Goal: Use online tool/utility: Utilize a website feature to perform a specific function

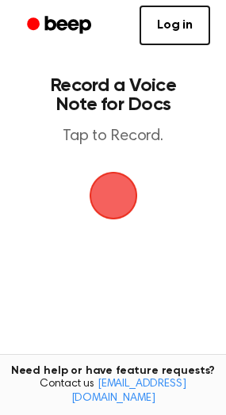
click at [114, 192] on span "button" at bounding box center [113, 195] width 44 height 44
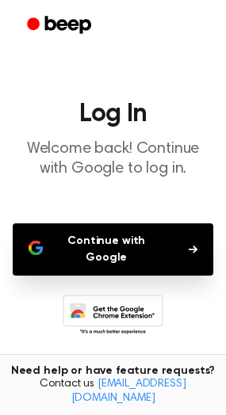
click at [122, 244] on button "Continue with Google" at bounding box center [113, 249] width 200 height 52
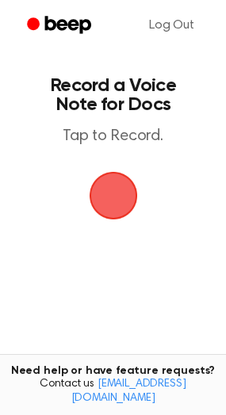
drag, startPoint x: 113, startPoint y: 195, endPoint x: 162, endPoint y: 195, distance: 48.3
click at [162, 195] on main "Record a Voice Note for Docs Tap to Record. Tired of copying and pasting? Use t…" at bounding box center [113, 241] width 226 height 483
click at [135, 195] on span "button" at bounding box center [113, 195] width 44 height 44
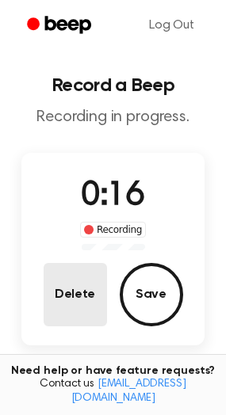
click at [84, 292] on button "Delete" at bounding box center [75, 294] width 63 height 63
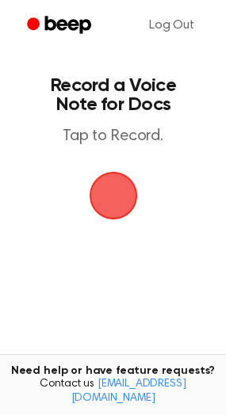
click at [109, 189] on span "button" at bounding box center [112, 195] width 51 height 51
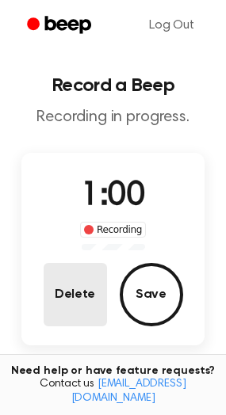
click at [90, 298] on button "Delete" at bounding box center [75, 294] width 63 height 63
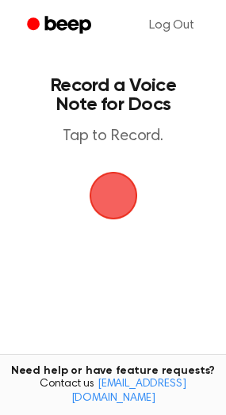
click at [111, 201] on span "button" at bounding box center [113, 196] width 48 height 48
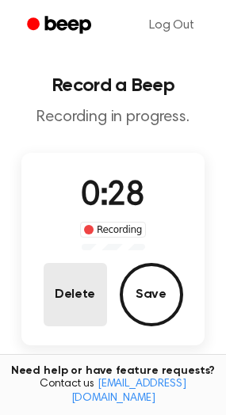
click at [93, 289] on button "Delete" at bounding box center [75, 294] width 63 height 63
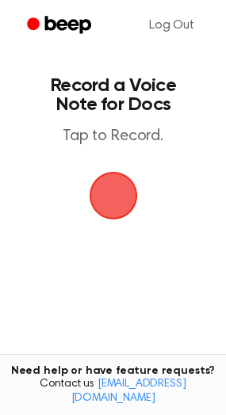
click at [109, 195] on span "button" at bounding box center [113, 195] width 44 height 44
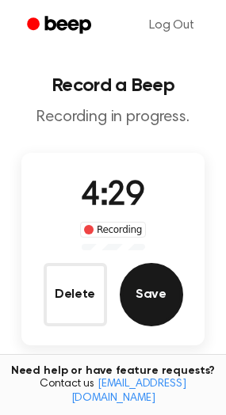
click at [162, 293] on button "Save" at bounding box center [151, 294] width 63 height 63
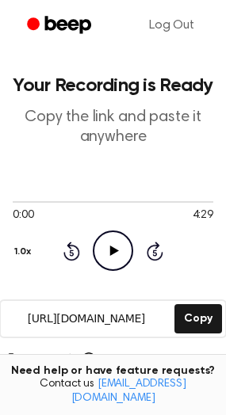
scroll to position [149, 0]
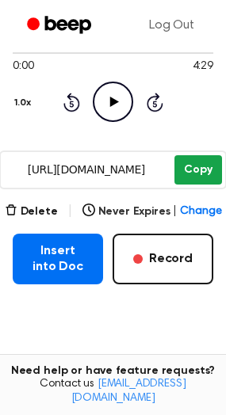
click at [185, 165] on button "Copy" at bounding box center [197, 169] width 47 height 29
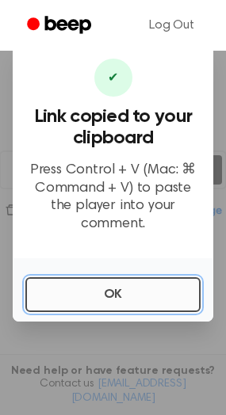
click at [95, 289] on button "OK" at bounding box center [112, 294] width 175 height 35
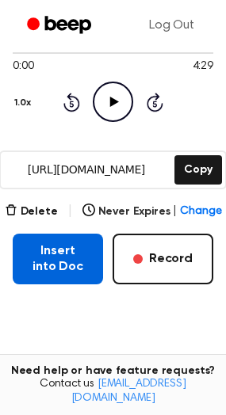
click at [52, 264] on button "Insert into Doc" at bounding box center [58, 259] width 90 height 51
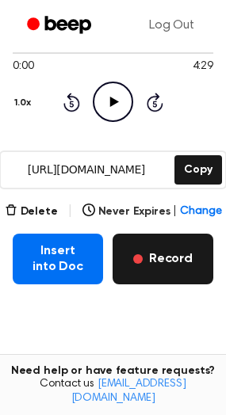
click at [176, 268] on button "Record" at bounding box center [162, 259] width 101 height 51
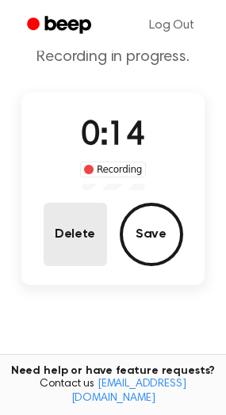
click at [98, 250] on button "Delete" at bounding box center [75, 234] width 63 height 63
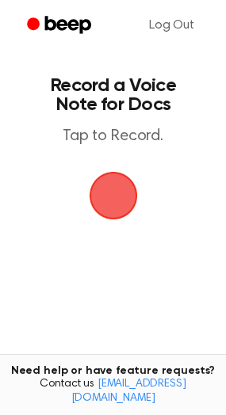
click at [124, 188] on span "button" at bounding box center [113, 195] width 44 height 44
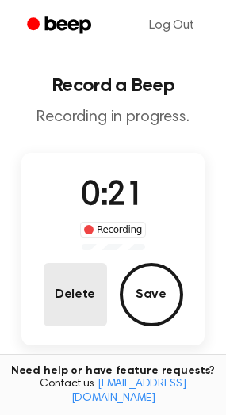
click at [60, 295] on button "Delete" at bounding box center [75, 294] width 63 height 63
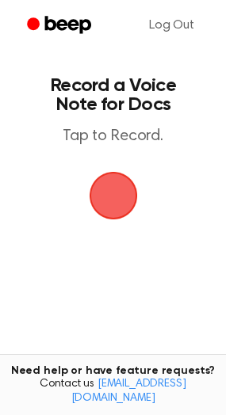
click at [116, 181] on span "button" at bounding box center [113, 195] width 44 height 44
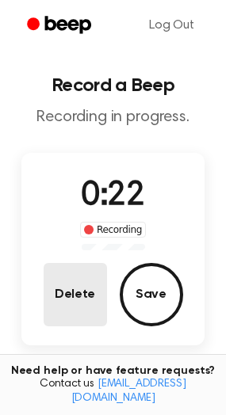
click at [88, 292] on button "Delete" at bounding box center [75, 294] width 63 height 63
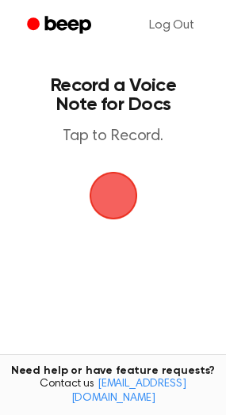
click at [109, 196] on span "button" at bounding box center [113, 195] width 44 height 44
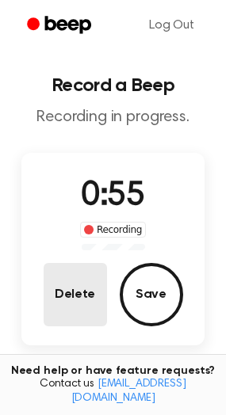
click at [82, 310] on button "Delete" at bounding box center [75, 294] width 63 height 63
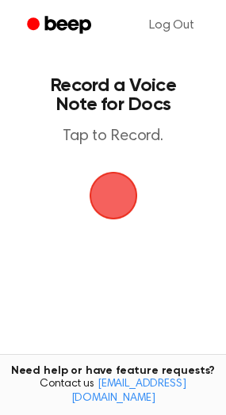
click at [119, 203] on span "button" at bounding box center [113, 195] width 44 height 44
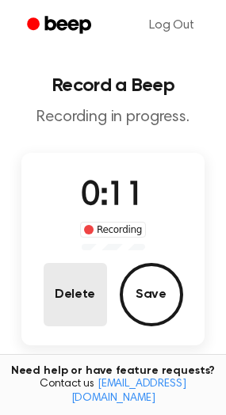
click at [86, 282] on button "Delete" at bounding box center [75, 294] width 63 height 63
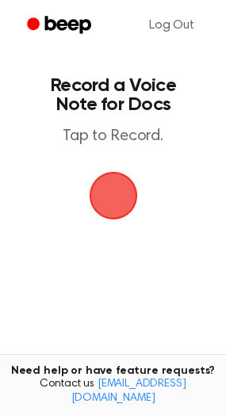
click at [108, 200] on span "button" at bounding box center [113, 195] width 44 height 44
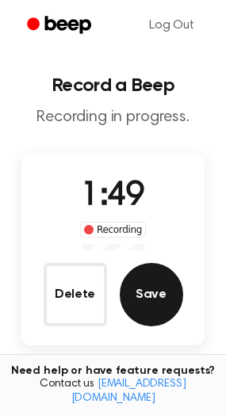
click at [152, 317] on button "Save" at bounding box center [151, 294] width 63 height 63
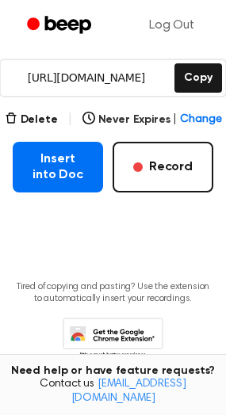
scroll to position [244, 0]
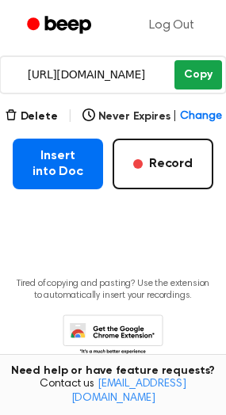
click at [207, 76] on button "Copy" at bounding box center [197, 74] width 47 height 29
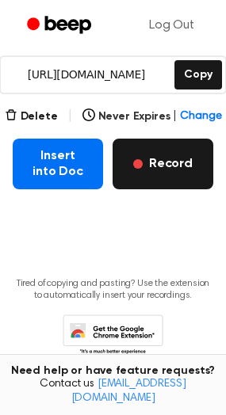
click at [183, 152] on button "Record" at bounding box center [162, 164] width 101 height 51
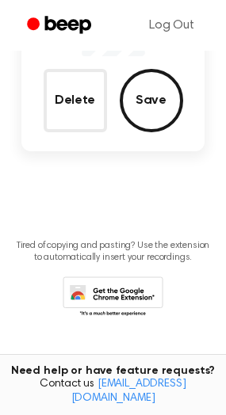
scroll to position [155, 0]
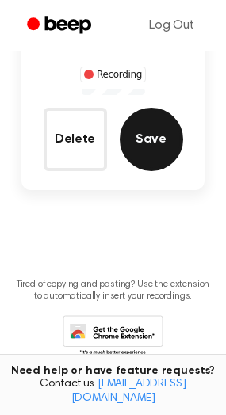
click at [158, 147] on button "Save" at bounding box center [151, 139] width 63 height 63
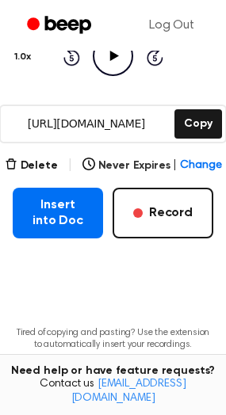
scroll to position [234, 0]
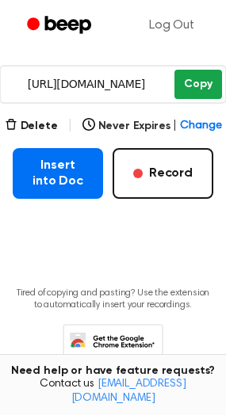
click at [203, 84] on button "Copy" at bounding box center [197, 84] width 47 height 29
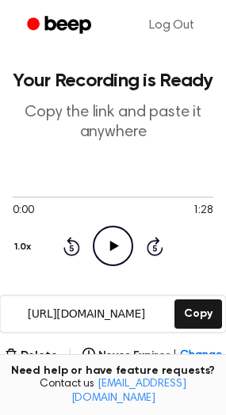
scroll to position [0, 0]
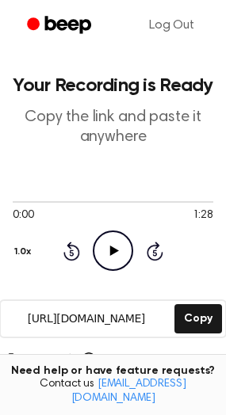
click at [111, 257] on icon "Play Audio" at bounding box center [113, 250] width 40 height 40
drag, startPoint x: 35, startPoint y: 203, endPoint x: -70, endPoint y: 188, distance: 105.7
drag, startPoint x: 18, startPoint y: 204, endPoint x: 48, endPoint y: 203, distance: 29.3
drag, startPoint x: 48, startPoint y: 203, endPoint x: -7, endPoint y: 197, distance: 54.9
click at [0, 197] on html "Log Out Your Recording is Ready Copy the link and paste it anywhere 0:22 1:28 Y…" at bounding box center [113, 348] width 226 height 697
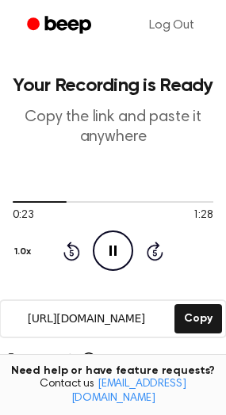
click at [64, 255] on icon at bounding box center [71, 250] width 17 height 19
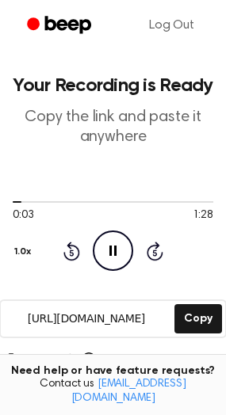
click at [64, 255] on icon at bounding box center [71, 250] width 17 height 19
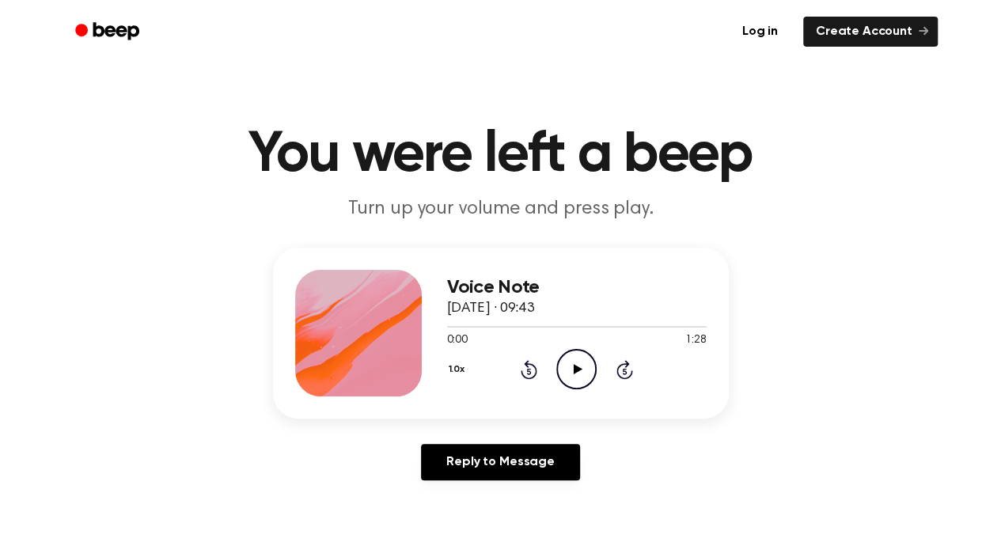
click at [566, 367] on icon "Play Audio" at bounding box center [577, 369] width 40 height 40
click at [524, 363] on icon at bounding box center [529, 369] width 17 height 19
click at [533, 363] on icon "Rewind 5 seconds" at bounding box center [528, 369] width 17 height 21
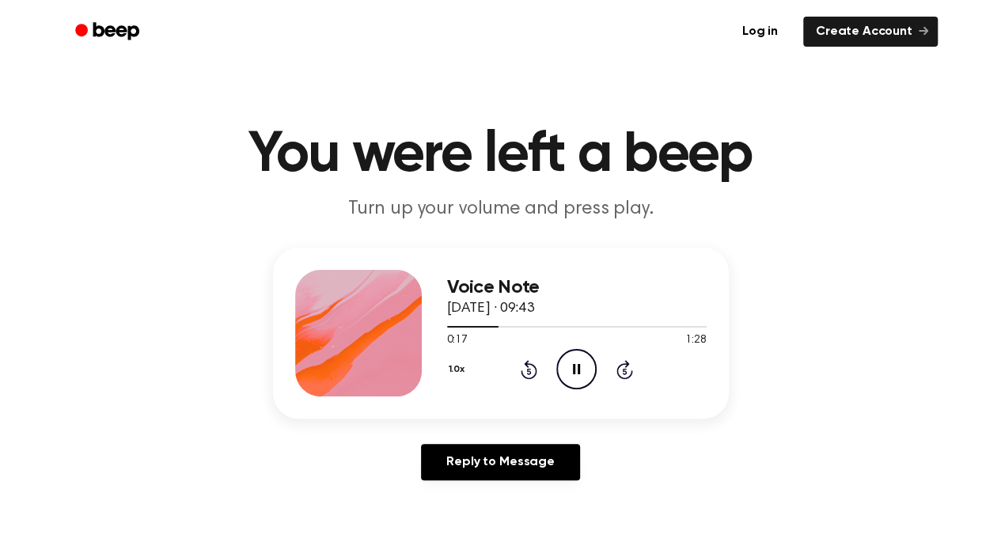
drag, startPoint x: 533, startPoint y: 363, endPoint x: 480, endPoint y: 406, distance: 68.6
click at [480, 406] on div "Voice Note 18 September 2025 · 09:43 0:17 1:28 Your browser does not support th…" at bounding box center [501, 333] width 456 height 171
click at [531, 368] on icon "Rewind 5 seconds" at bounding box center [528, 369] width 17 height 21
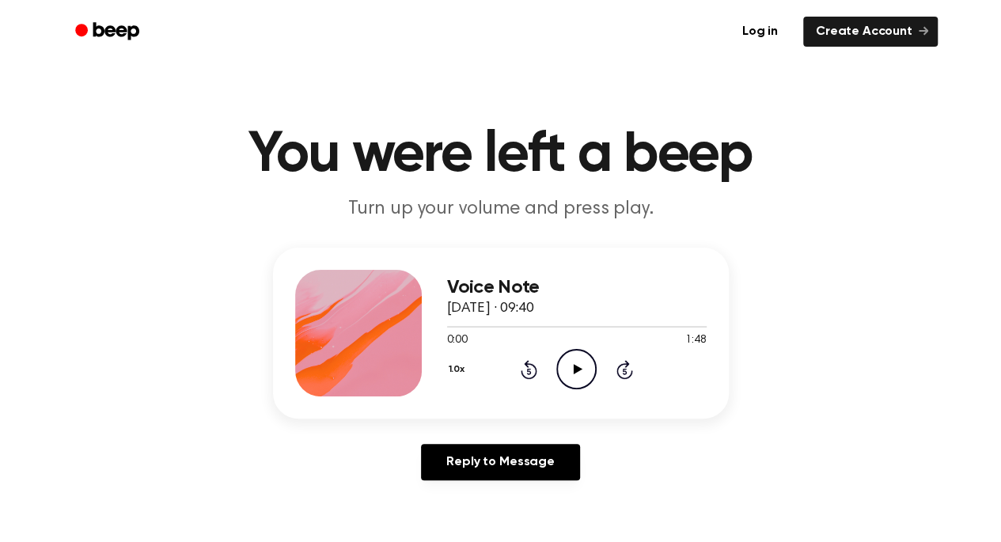
click at [576, 366] on icon at bounding box center [578, 369] width 9 height 10
click at [887, 367] on div "Voice Note 18 September 2025 · 09:35 0:00 4:29 Your browser does not support th…" at bounding box center [500, 370] width 963 height 245
